Goal: Transaction & Acquisition: Purchase product/service

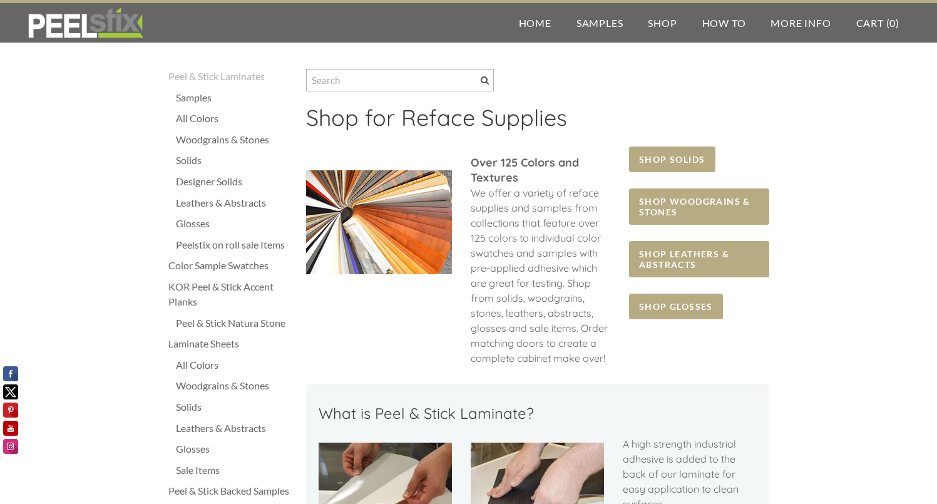
click at [226, 326] on div "Peel & Stick Natura Stone" at bounding box center [235, 323] width 118 height 15
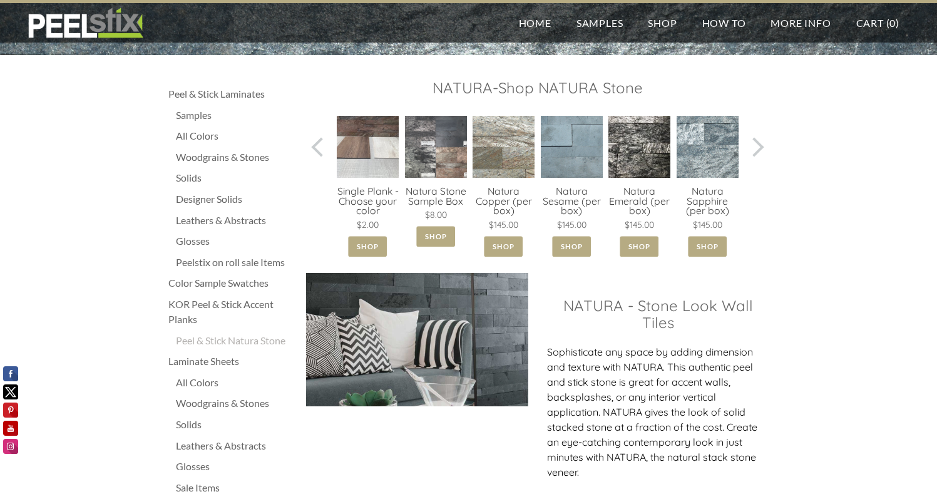
scroll to position [91, 0]
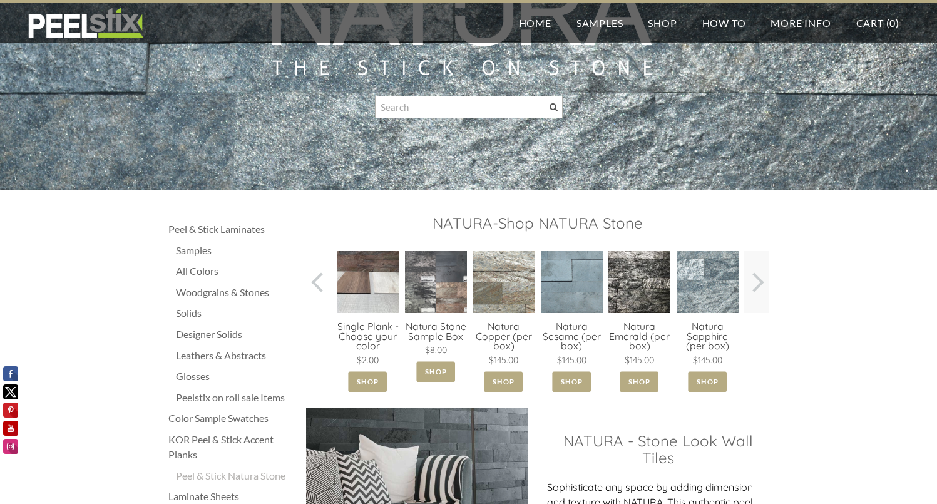
click at [761, 283] on span at bounding box center [753, 282] width 19 height 19
click at [762, 292] on link at bounding box center [756, 282] width 25 height 62
click at [316, 284] on span at bounding box center [320, 282] width 19 height 19
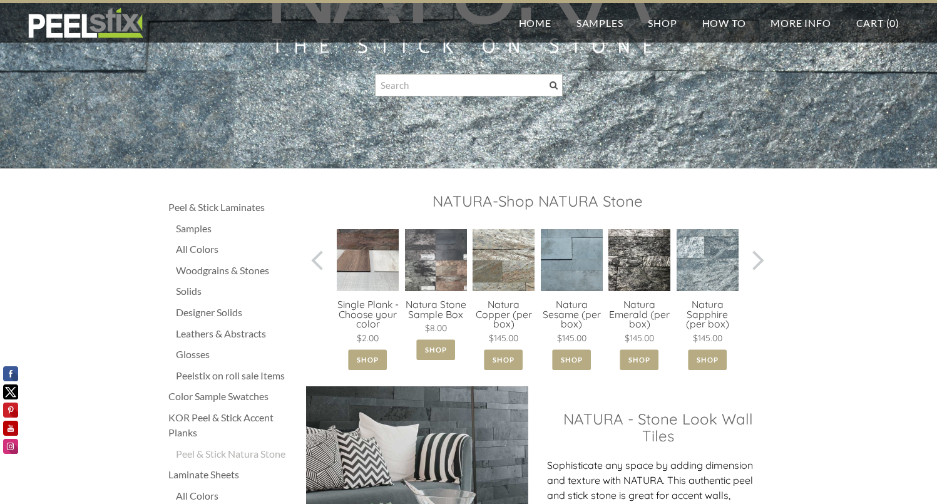
click at [209, 273] on div "Woodgrains & Stones" at bounding box center [235, 270] width 118 height 15
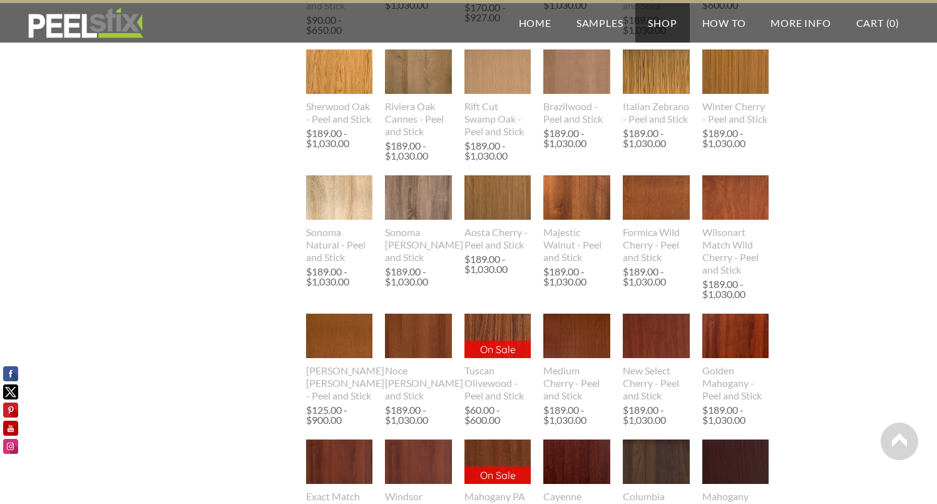
scroll to position [763, 0]
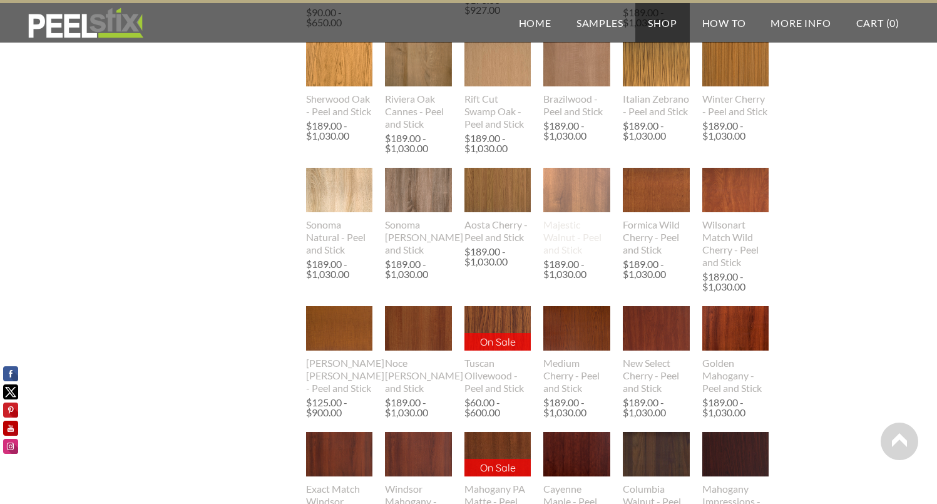
click at [582, 212] on img at bounding box center [576, 190] width 67 height 44
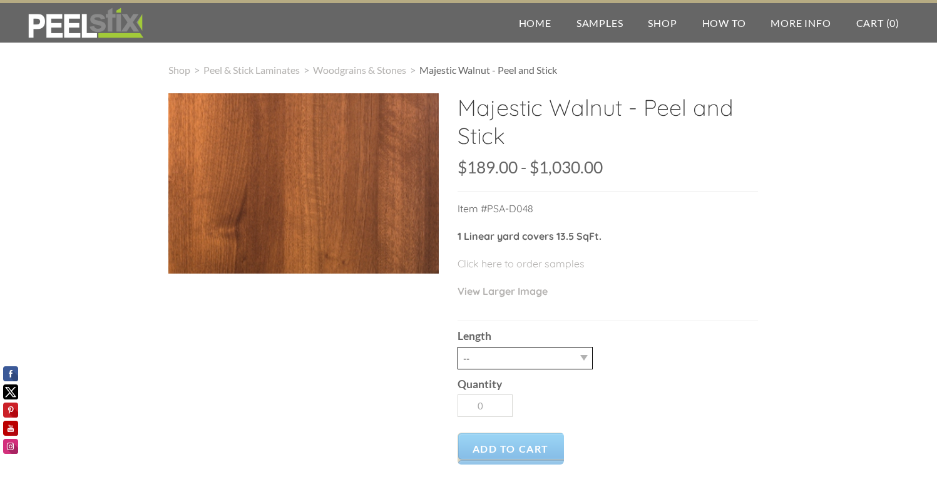
click at [495, 359] on select "-- 3LY 10LY 15LY 30LY" at bounding box center [525, 358] width 135 height 23
select select "3LY"
click at [458, 347] on select "-- 3LY 10LY 15LY 30LY" at bounding box center [525, 358] width 135 height 23
type input "1"
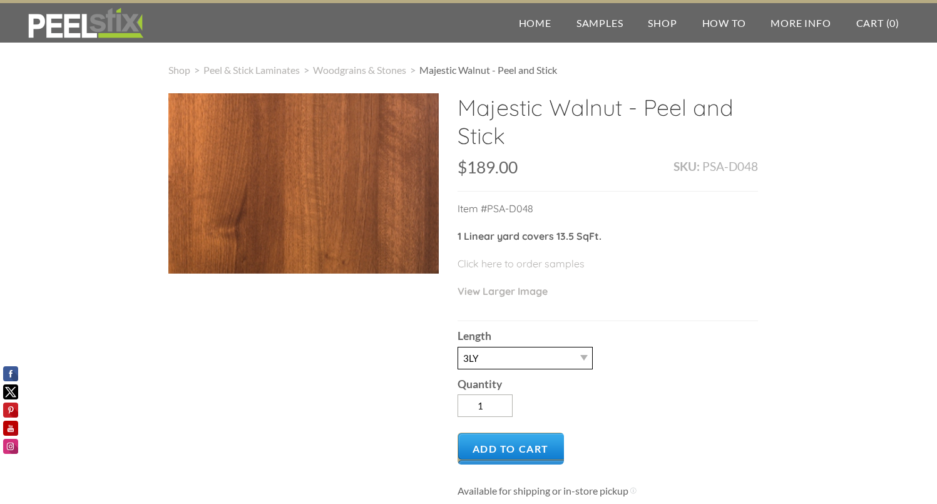
click at [531, 358] on select "-- 3LY 10LY 15LY 30LY" at bounding box center [525, 358] width 135 height 23
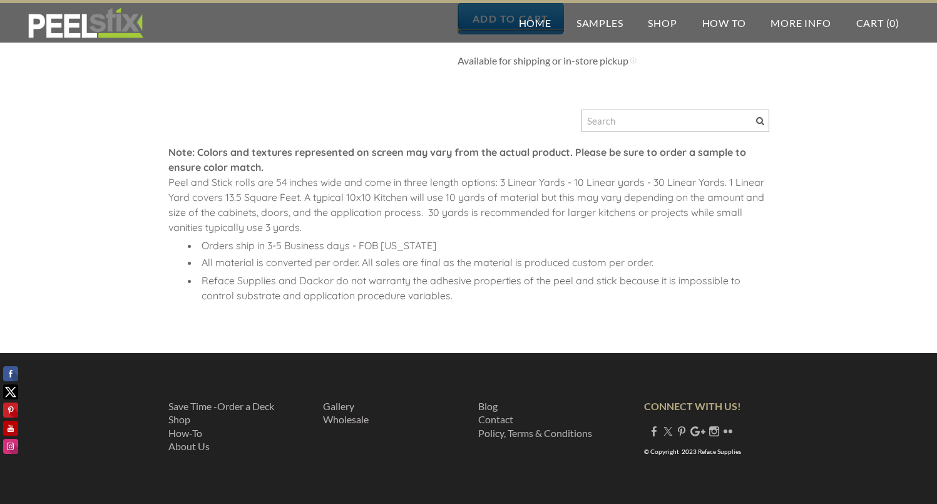
scroll to position [427, 0]
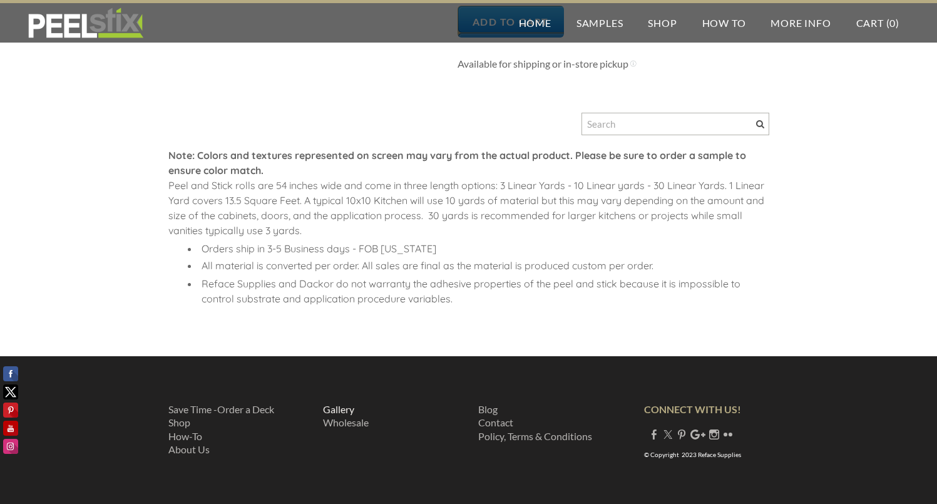
click at [341, 408] on link "Gallery ​" at bounding box center [338, 409] width 31 height 12
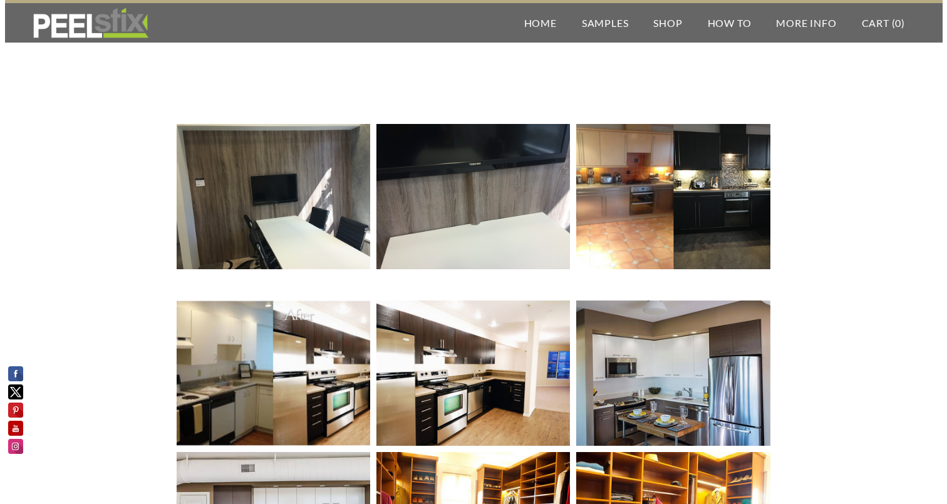
scroll to position [295, 0]
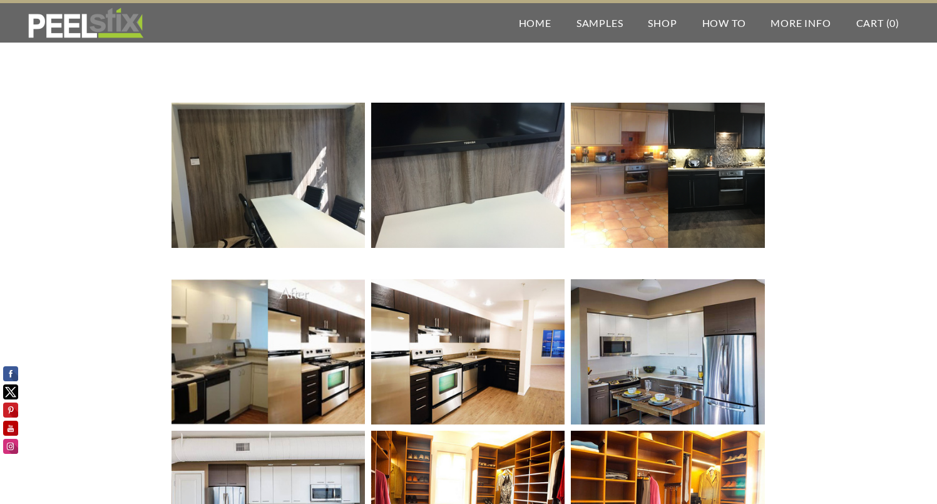
click at [648, 187] on img at bounding box center [667, 175] width 193 height 147
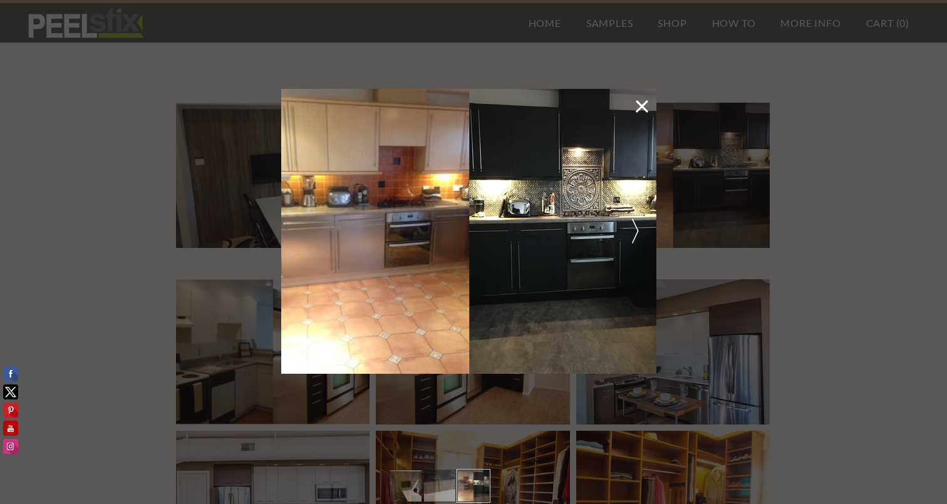
click at [622, 241] on span at bounding box center [636, 232] width 28 height 24
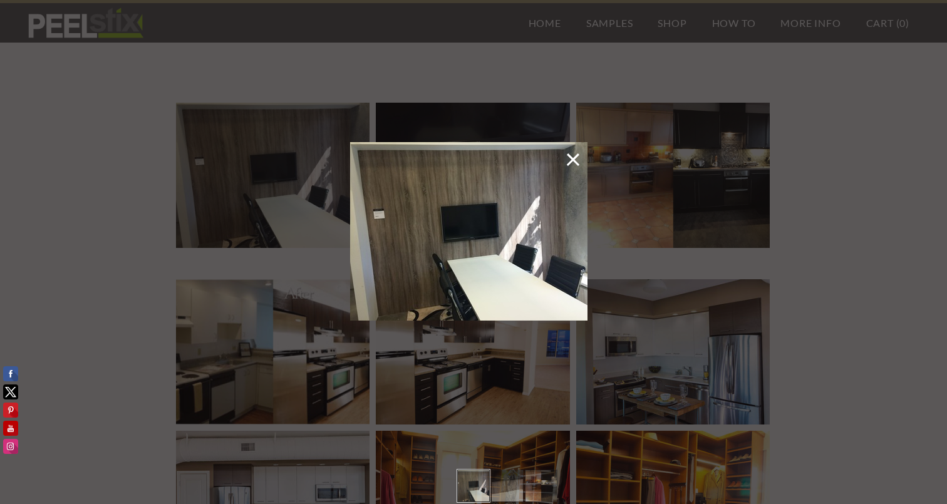
click at [643, 247] on div at bounding box center [473, 252] width 947 height 504
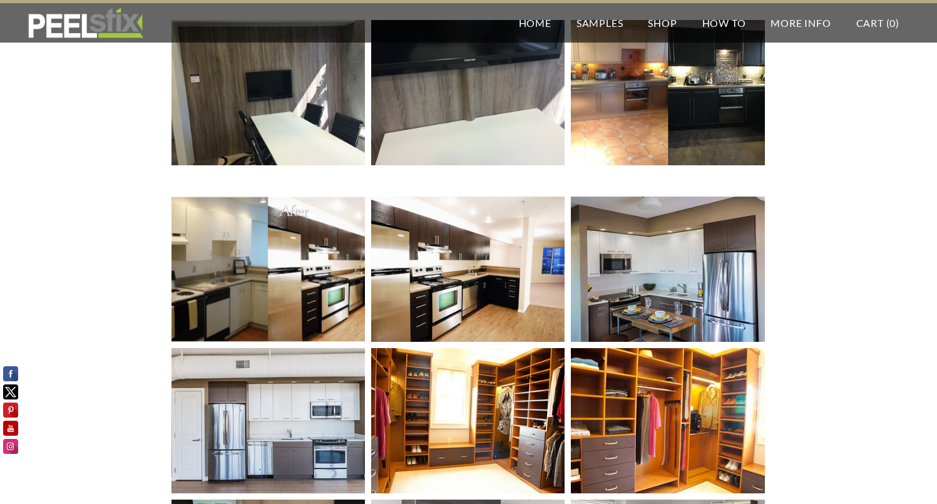
scroll to position [383, 0]
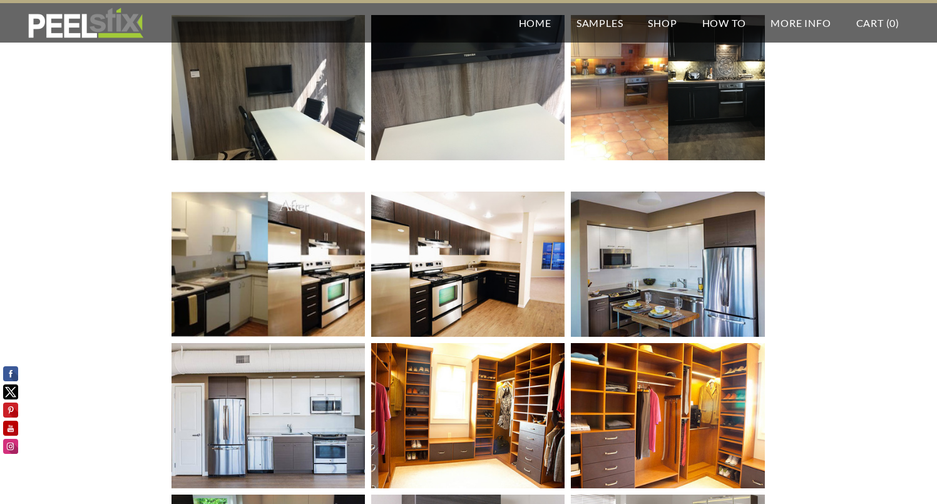
click at [331, 289] on img at bounding box center [268, 264] width 291 height 145
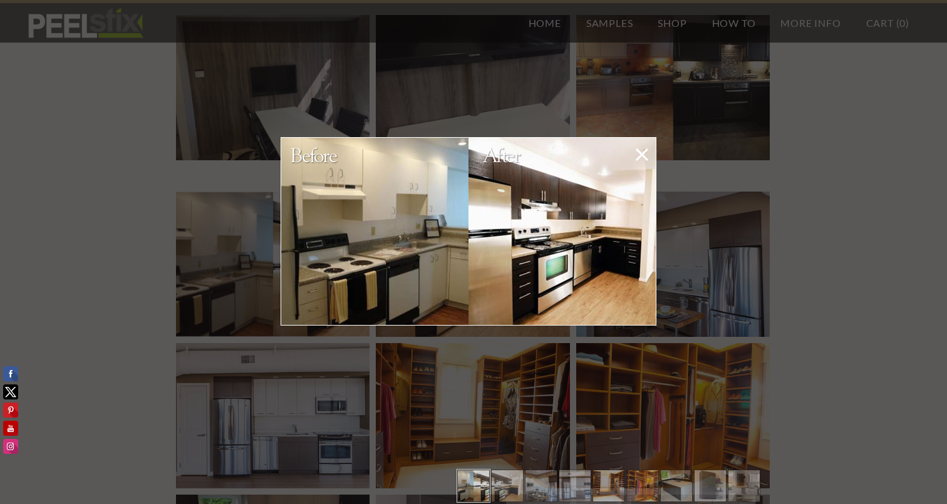
click at [508, 351] on div at bounding box center [473, 252] width 947 height 504
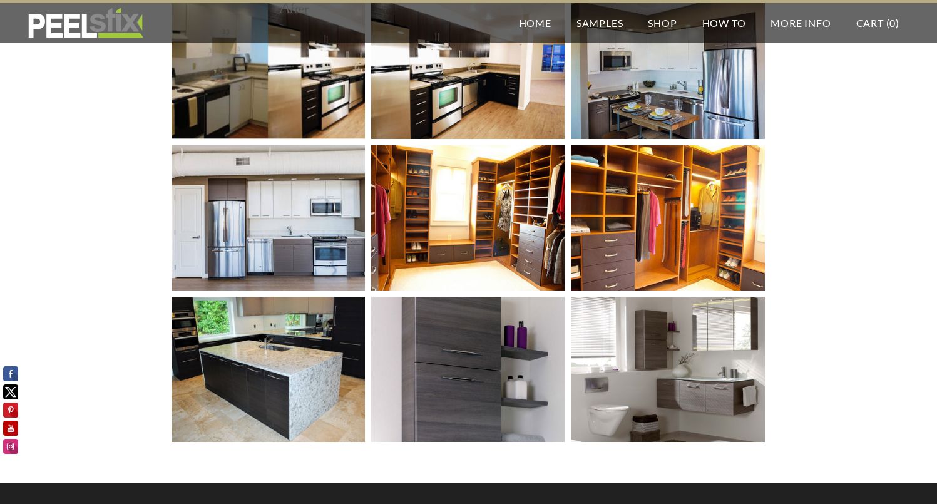
scroll to position [632, 0]
